Goal: Task Accomplishment & Management: Complete application form

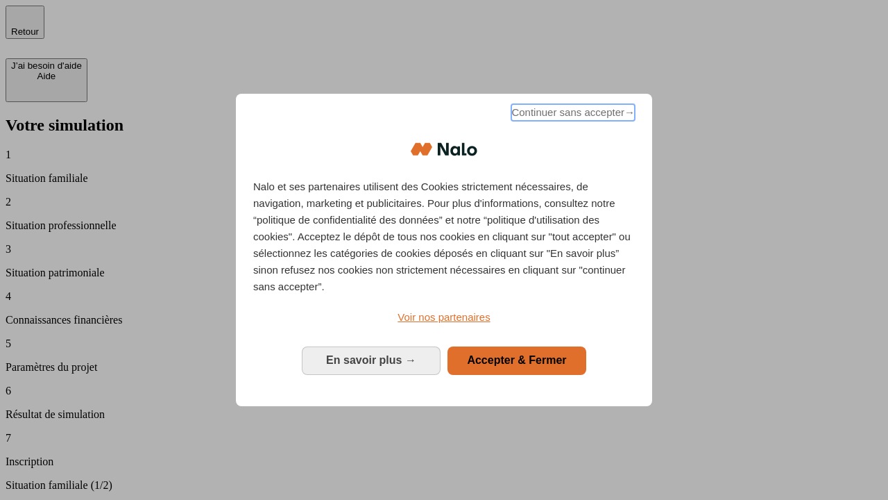
click at [572, 114] on span "Continuer sans accepter →" at bounding box center [573, 112] width 124 height 17
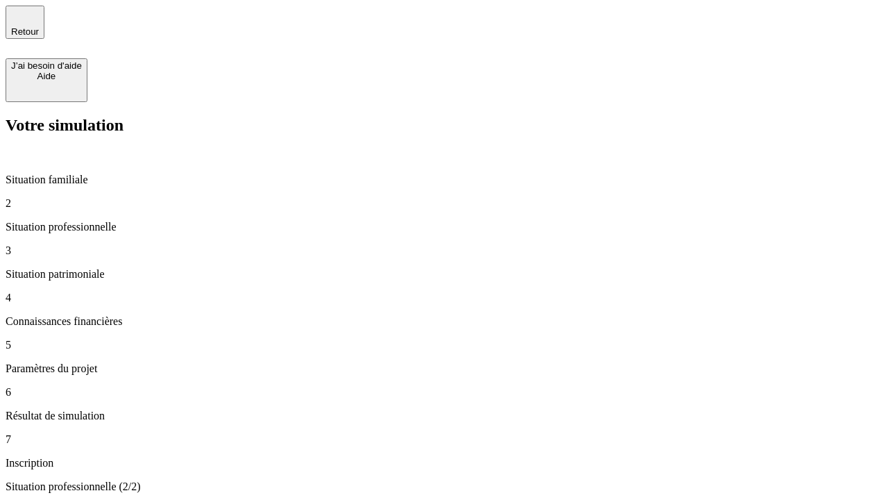
type input "30 000"
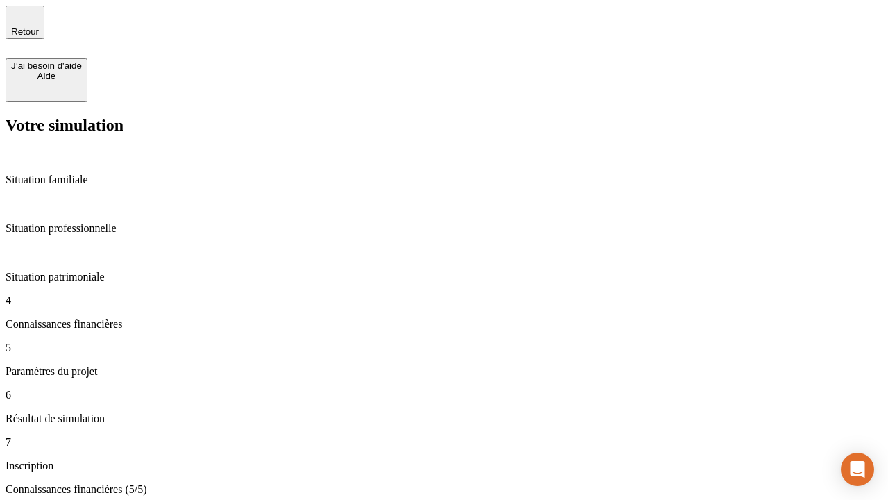
scroll to position [89, 0]
type input "25"
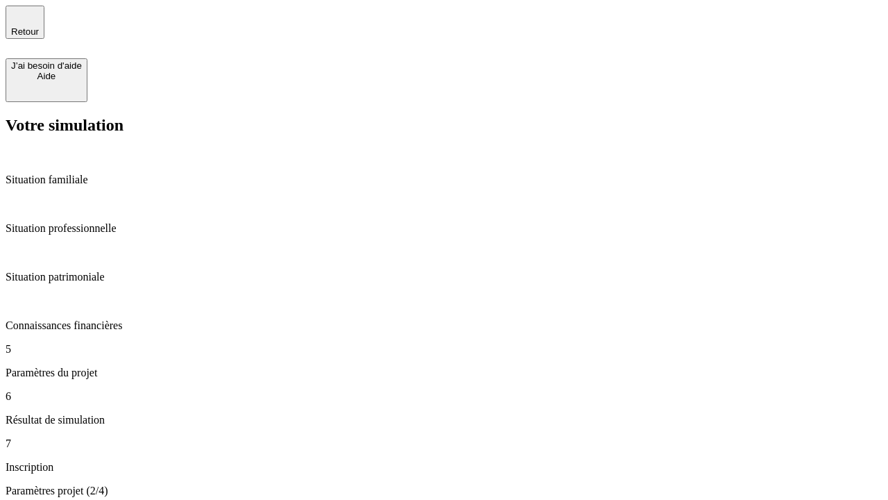
type input "64"
type input "1 000"
type input "640"
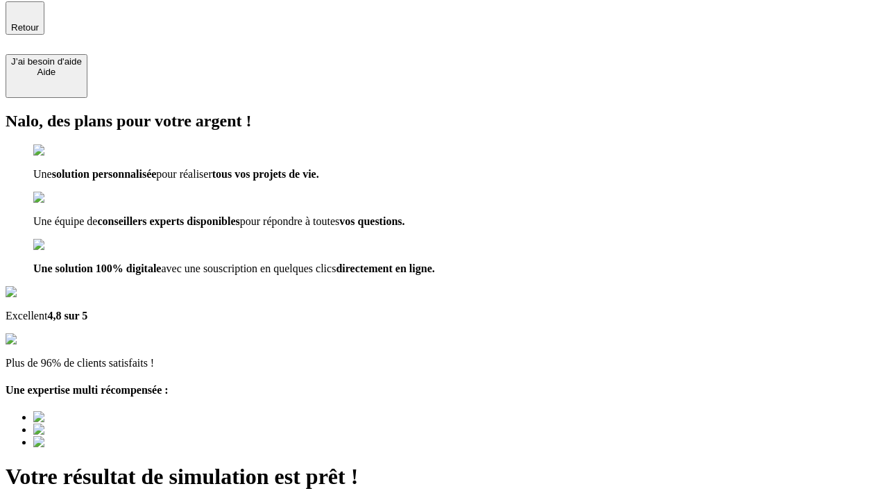
type input "[EMAIL_ADDRESS][PERSON_NAME][DOMAIN_NAME]"
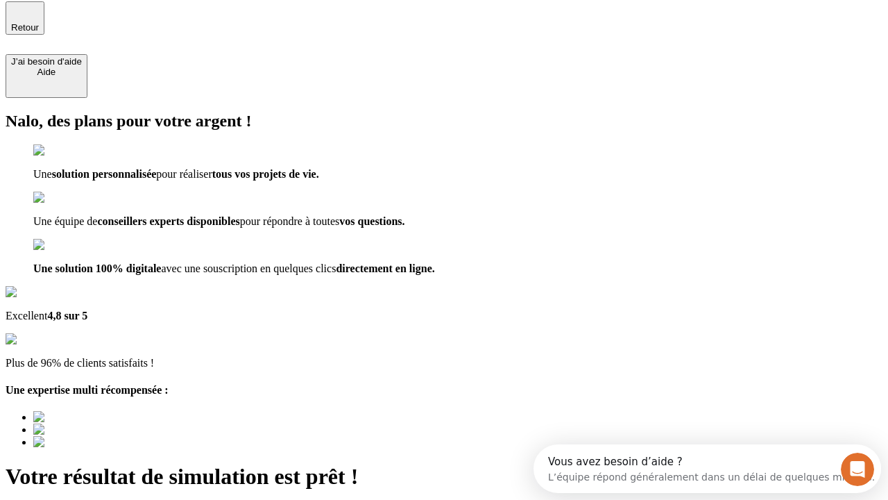
scroll to position [0, 0]
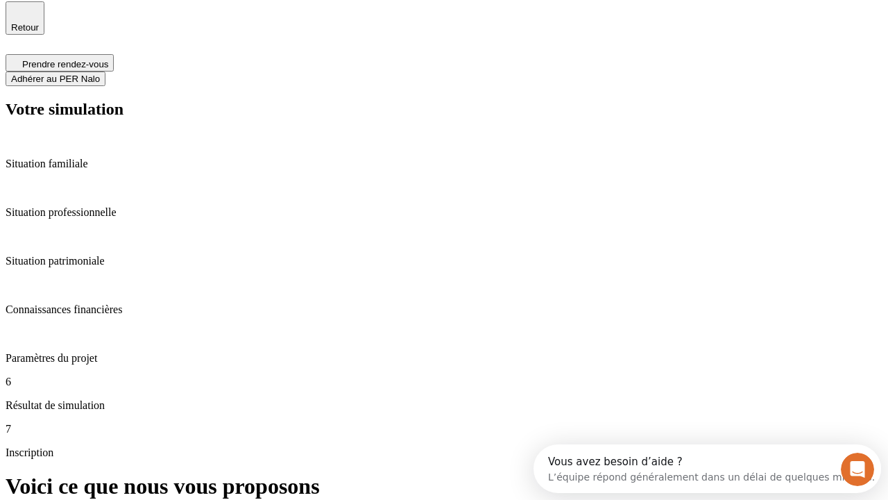
click at [100, 74] on span "Adhérer au PER Nalo" at bounding box center [55, 79] width 89 height 10
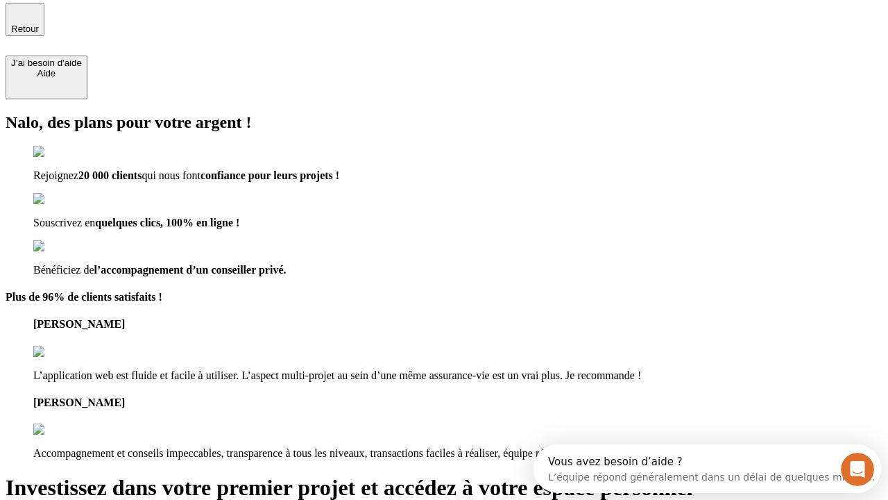
type input "[PERSON_NAME][EMAIL_ADDRESS][DOMAIN_NAME]"
